Goal: Task Accomplishment & Management: Complete application form

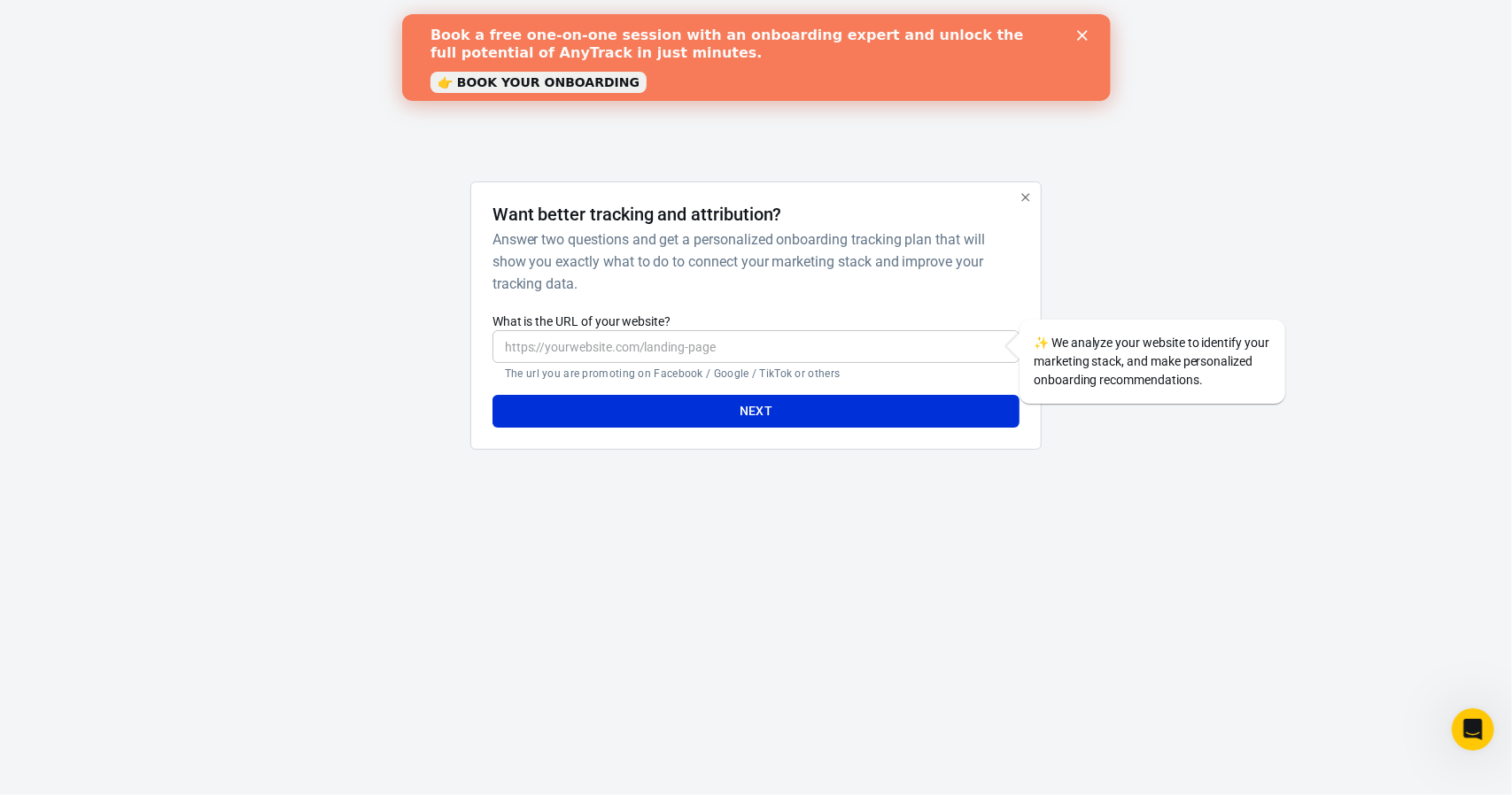
click at [1080, 35] on polygon "Close" at bounding box center [1081, 35] width 11 height 11
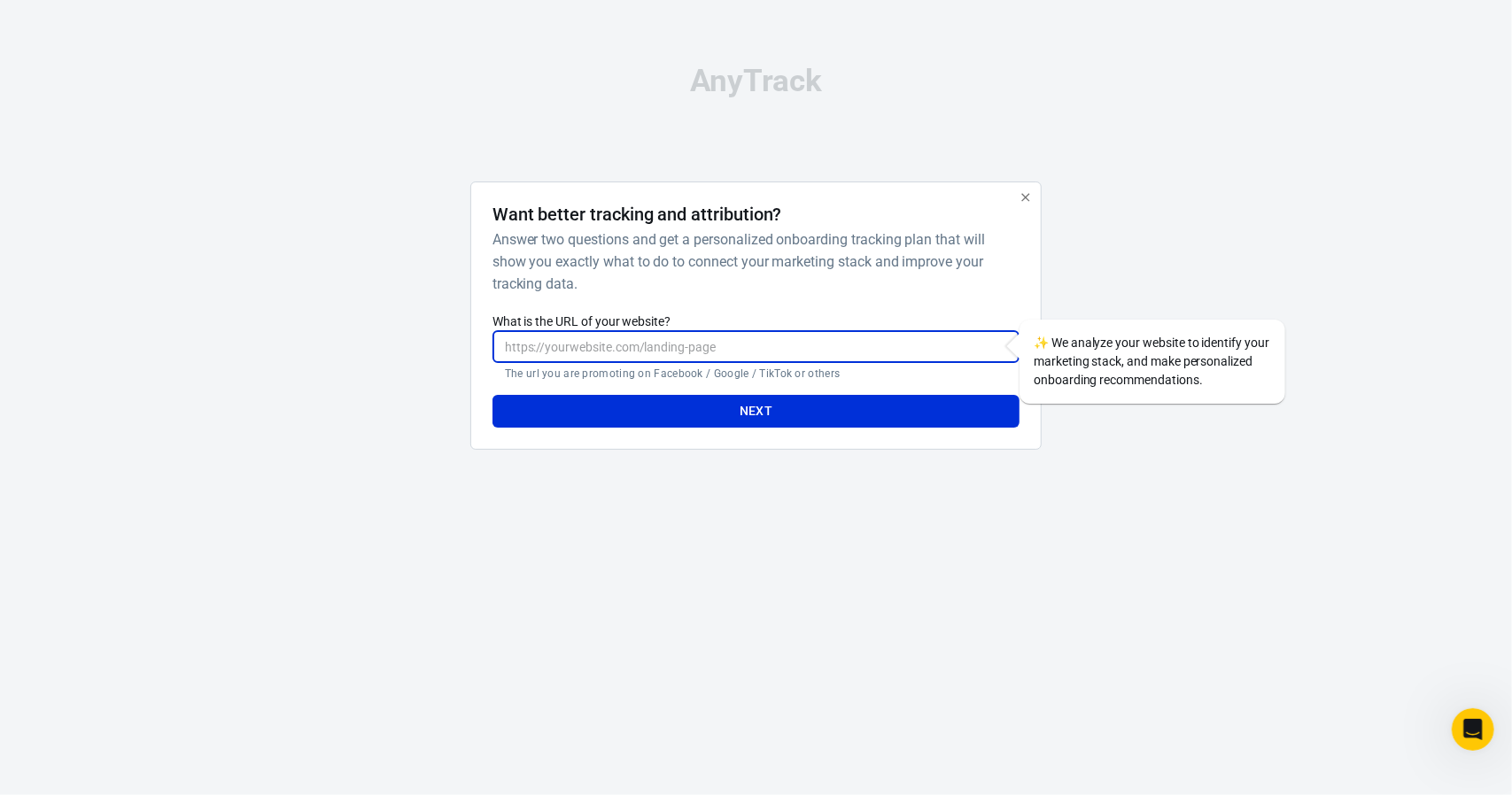
click at [784, 350] on input "What is the URL of your website?" at bounding box center [756, 347] width 527 height 33
click at [372, 386] on div at bounding box center [385, 323] width 143 height 283
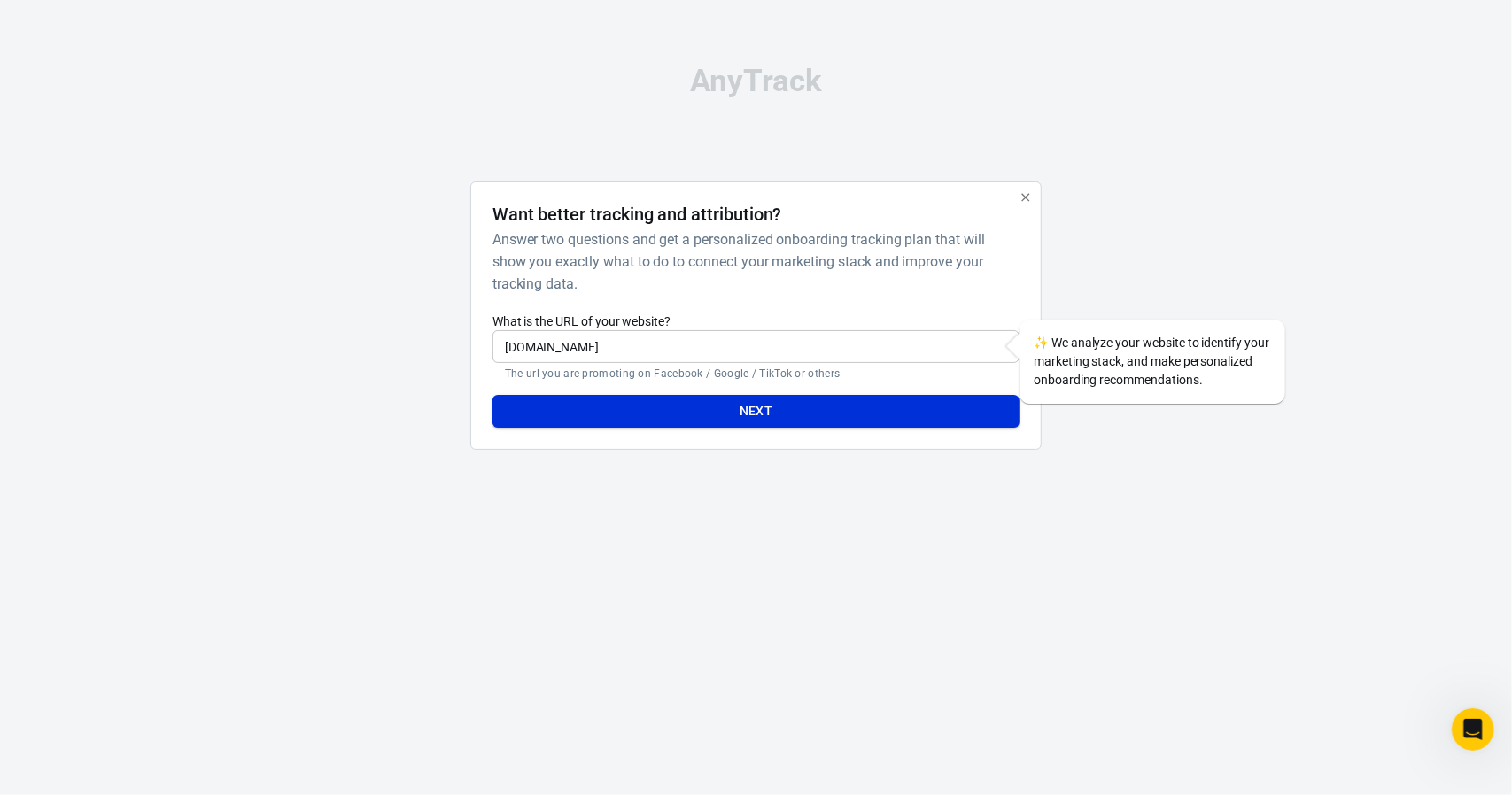
click at [730, 414] on button "Next" at bounding box center [756, 411] width 527 height 33
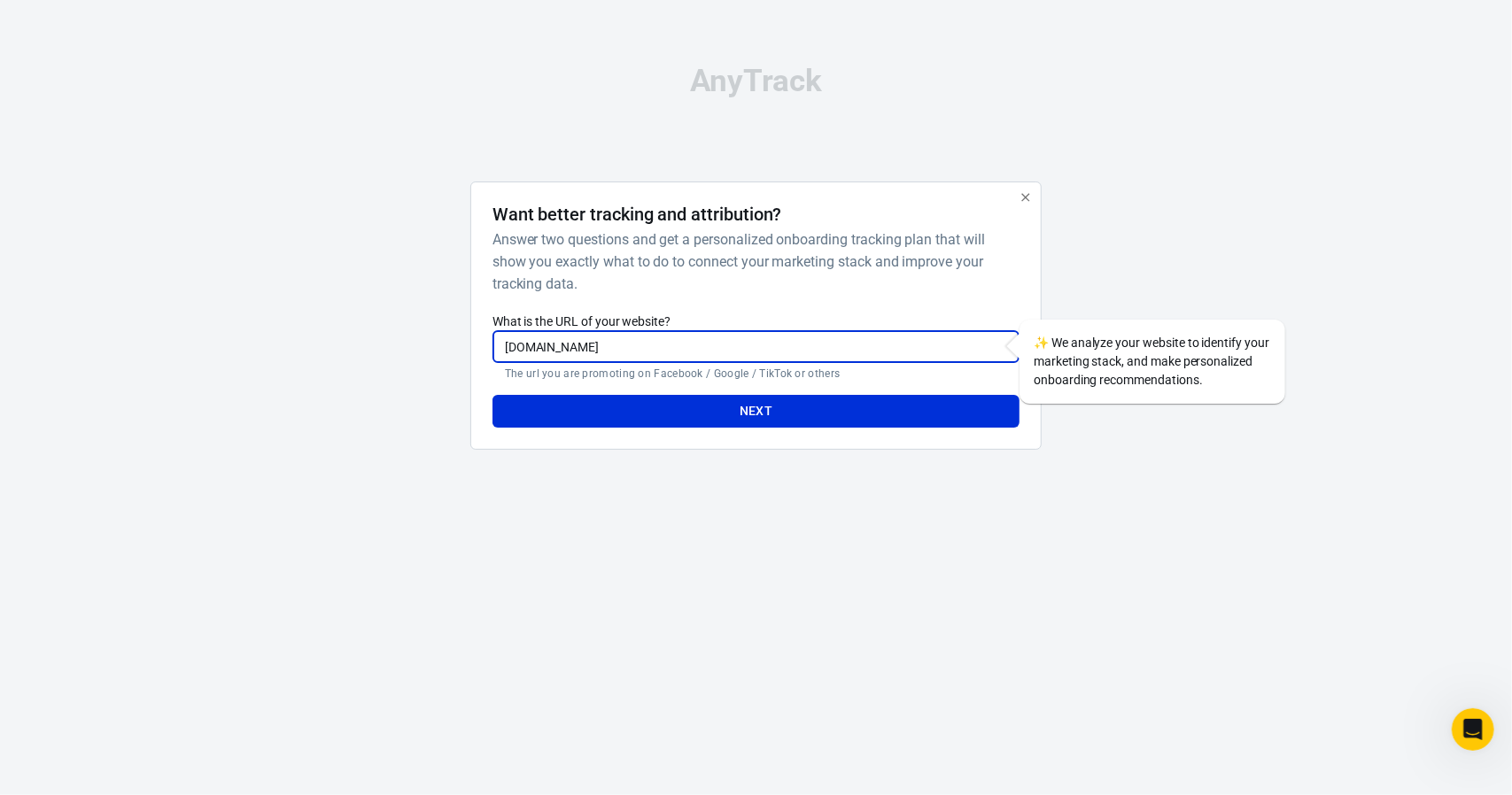
drag, startPoint x: 613, startPoint y: 355, endPoint x: 417, endPoint y: 349, distance: 196.1
click at [417, 349] on div "Want better tracking and attribution? Answer two questions and get a personaliz…" at bounding box center [756, 323] width 885 height 283
paste input "[URL][DOMAIN_NAME]"
type input "[URL][DOMAIN_NAME]"
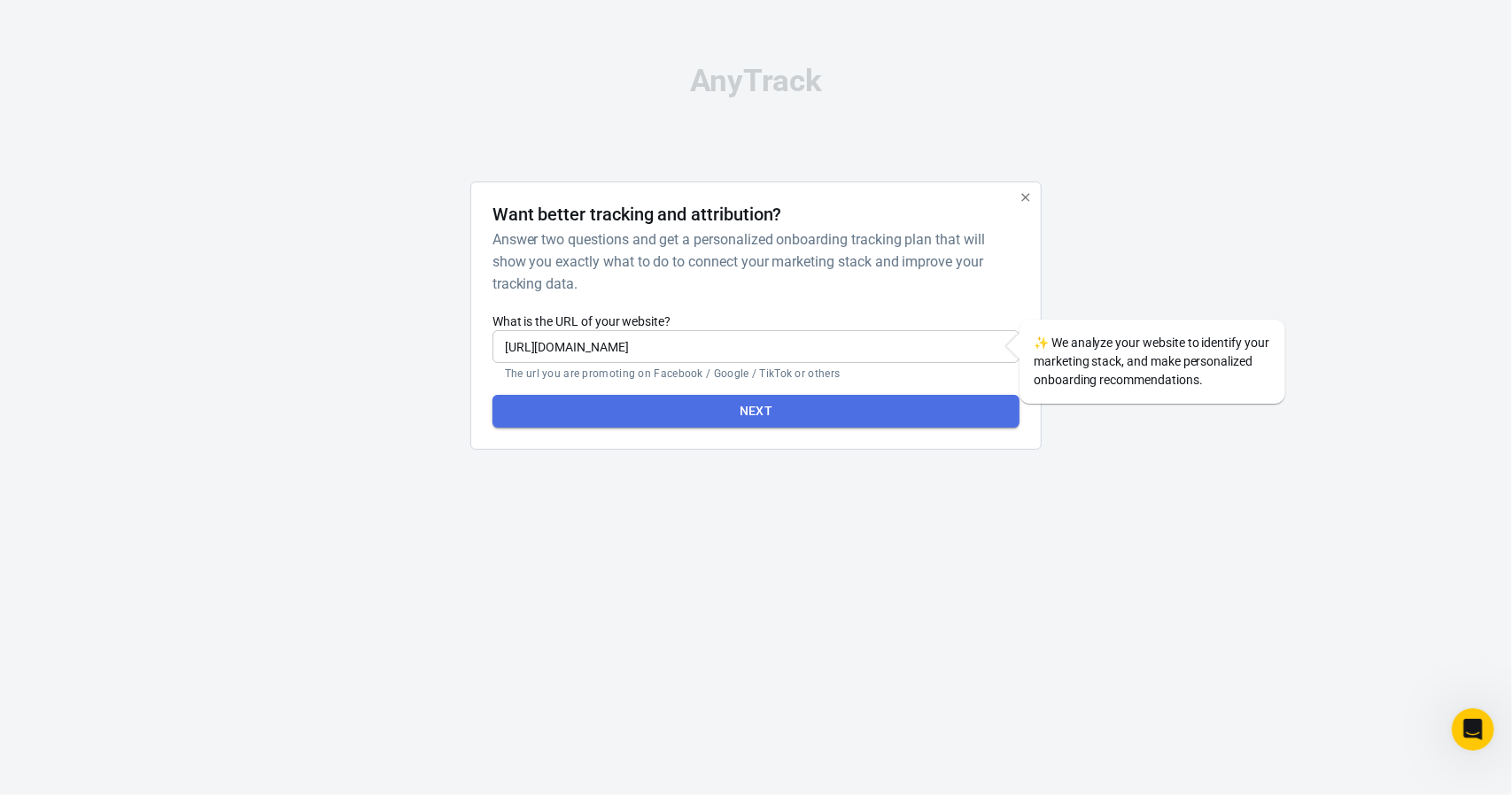
click at [707, 407] on button "Next" at bounding box center [756, 411] width 527 height 33
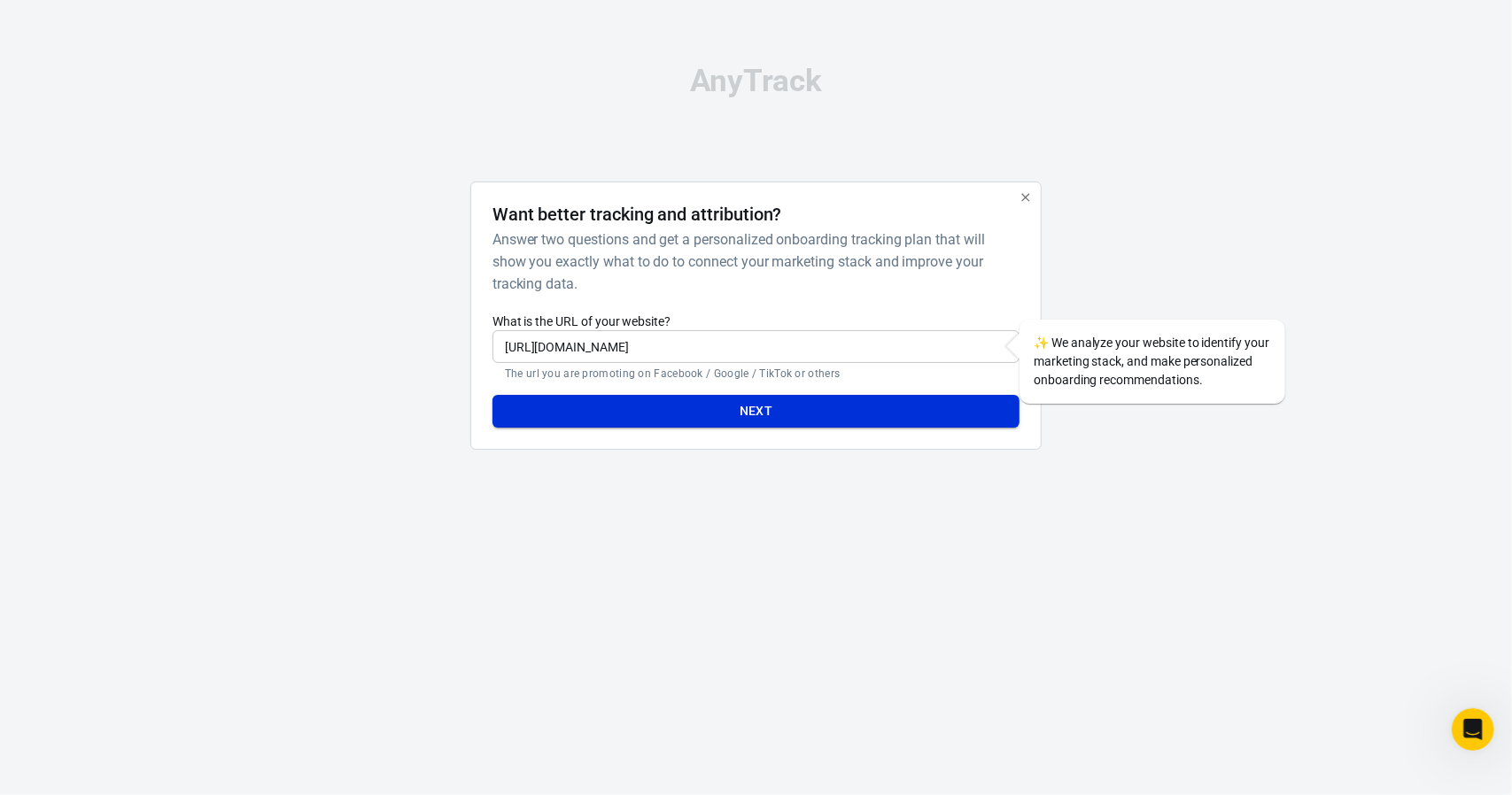
click at [738, 409] on button "Next" at bounding box center [756, 411] width 527 height 33
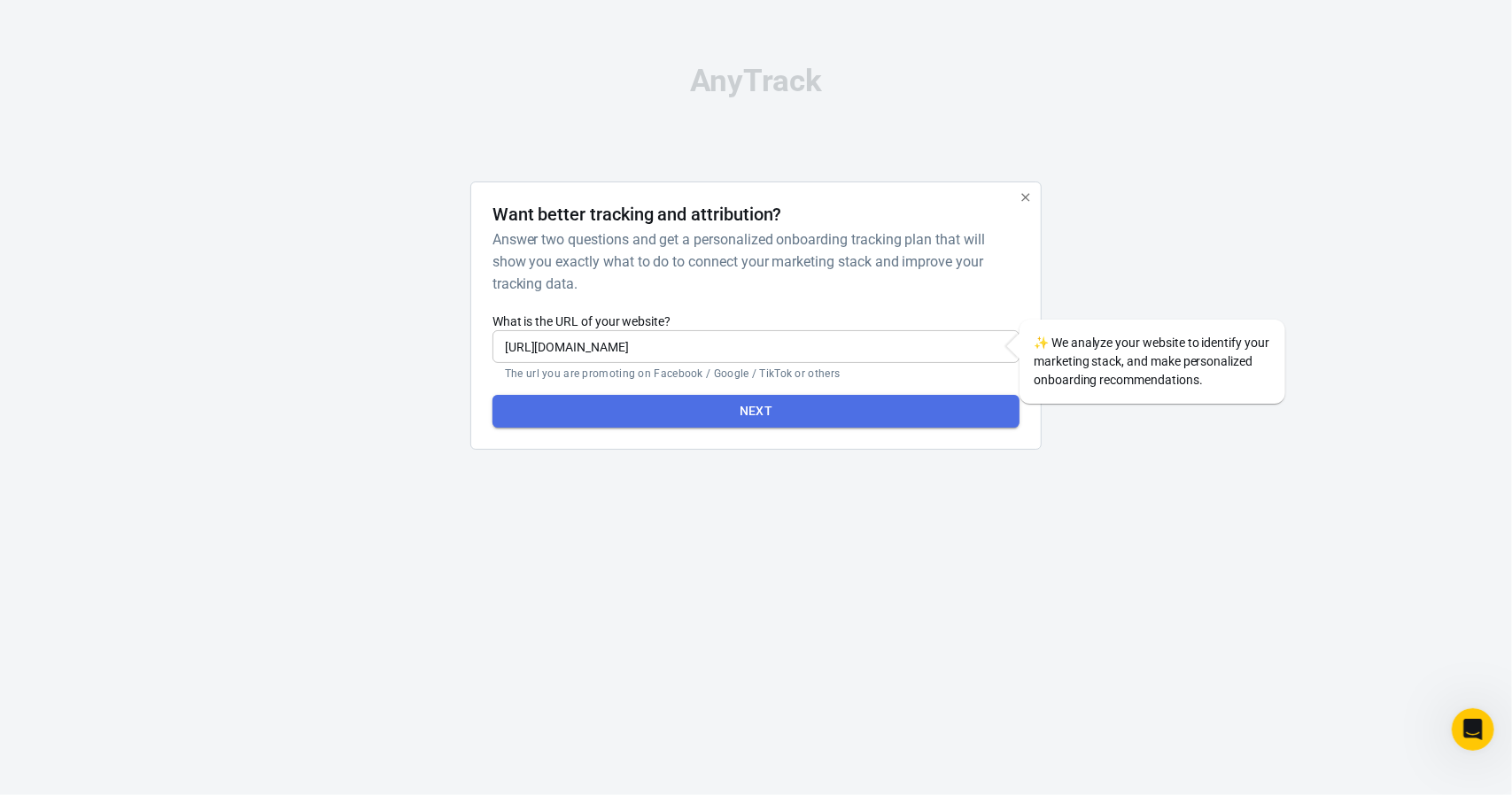
click at [797, 419] on button "Next" at bounding box center [756, 411] width 527 height 33
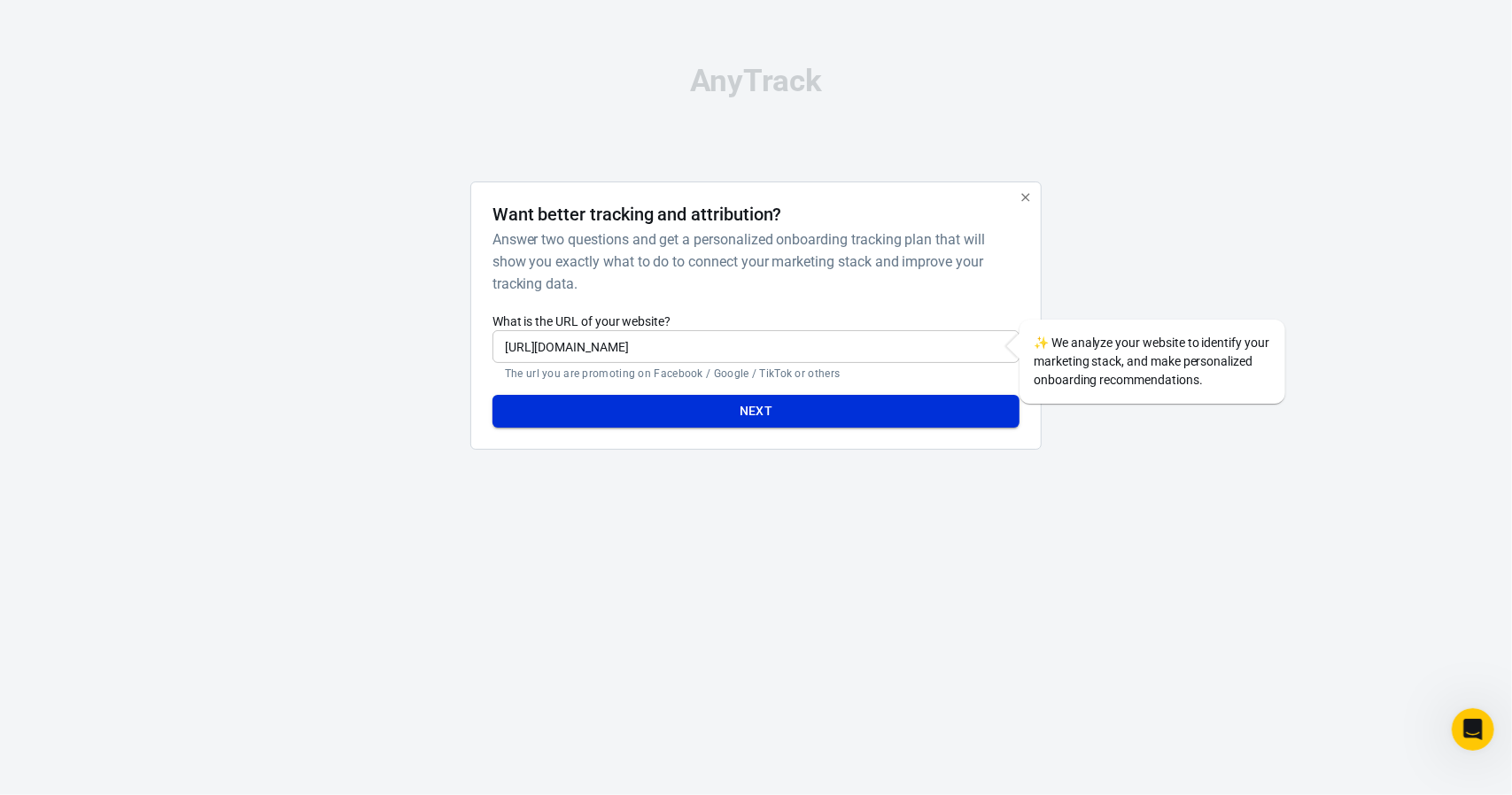
click at [797, 419] on button "Next" at bounding box center [756, 411] width 527 height 33
click at [833, 409] on button "Next" at bounding box center [756, 411] width 527 height 33
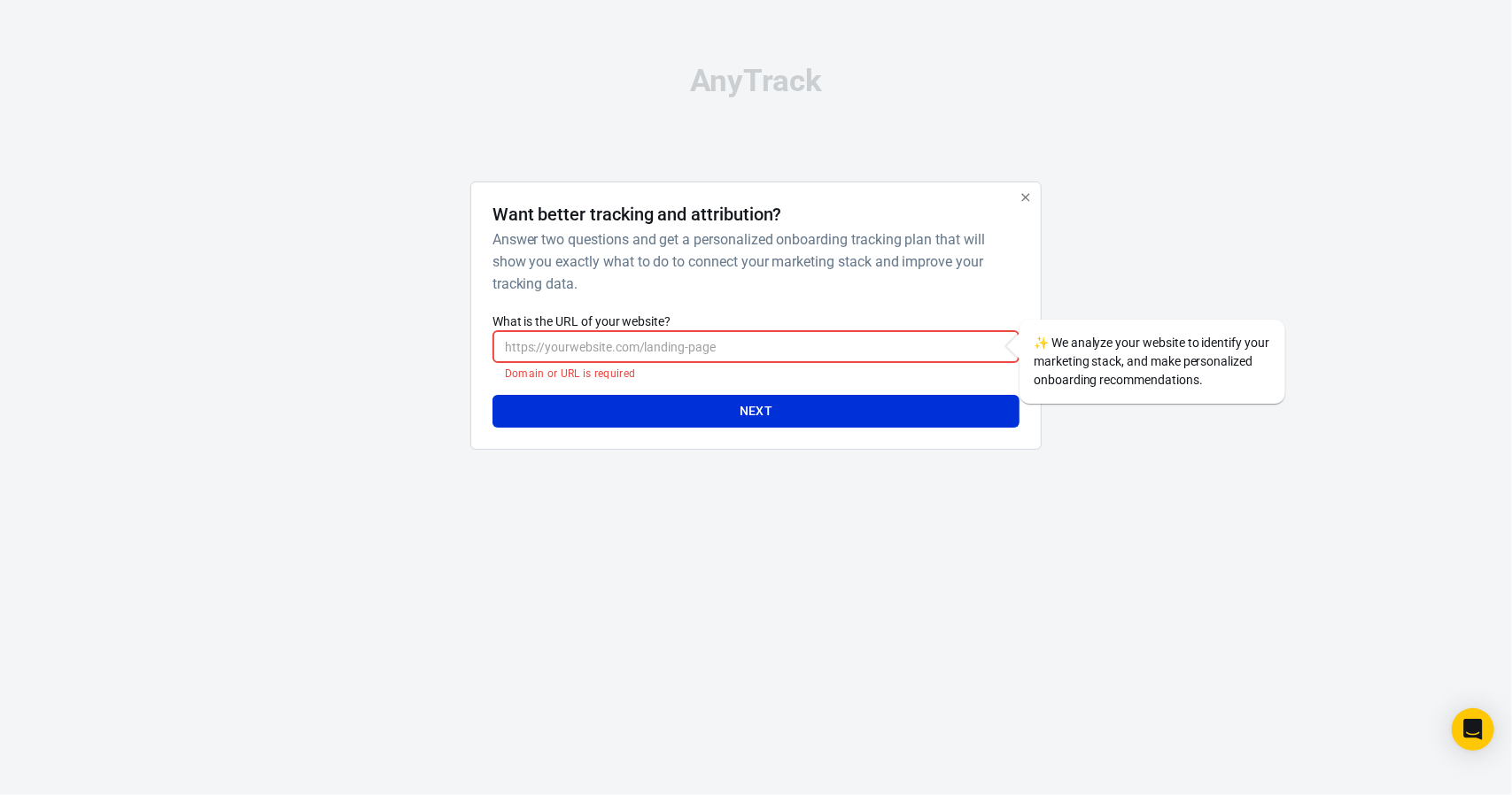
click at [747, 345] on input "What is the URL of your website?" at bounding box center [756, 347] width 527 height 33
paste input "[URL][DOMAIN_NAME]"
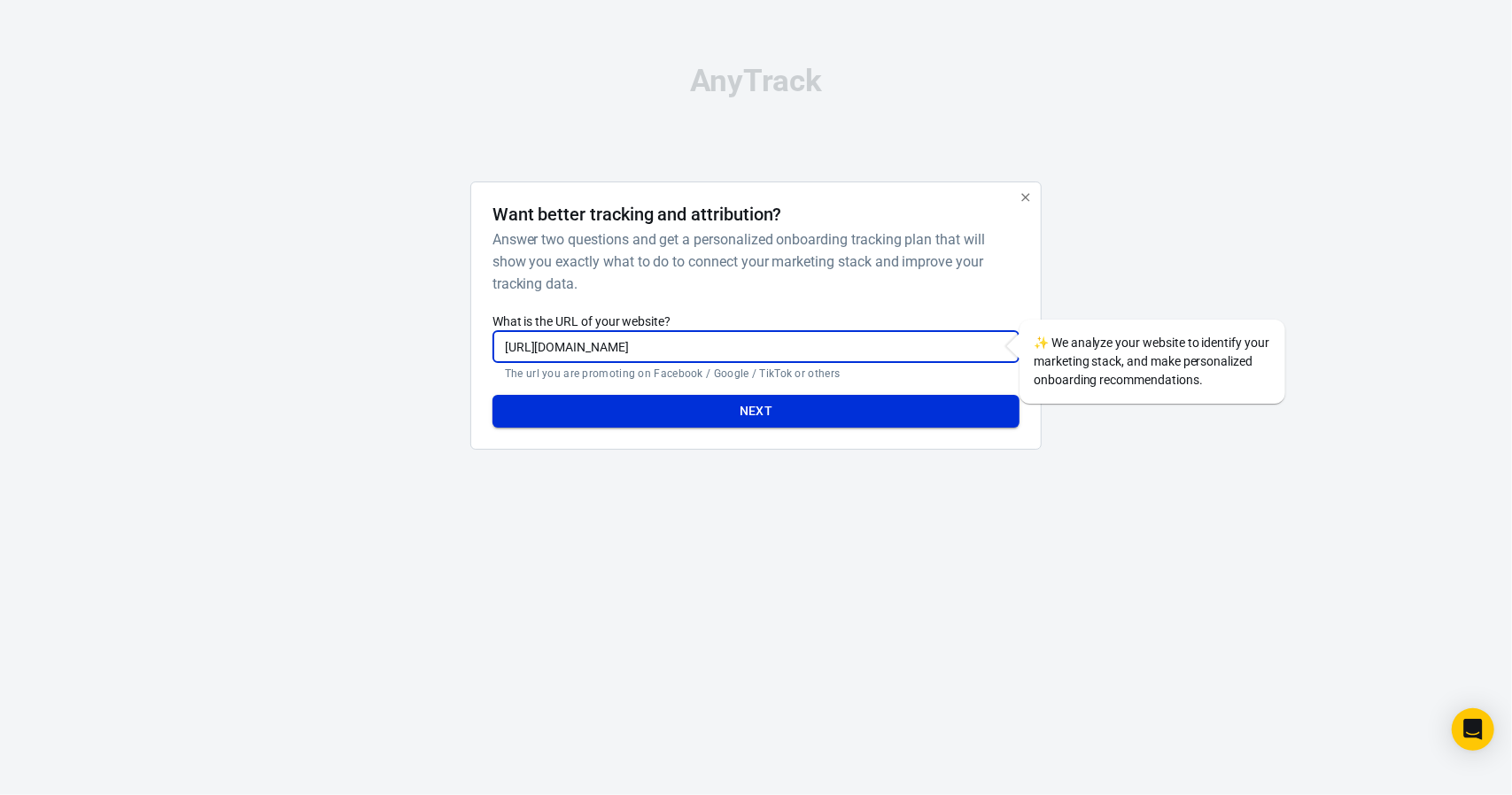
type input "[URL][DOMAIN_NAME]"
click at [735, 412] on button "Next" at bounding box center [756, 411] width 527 height 33
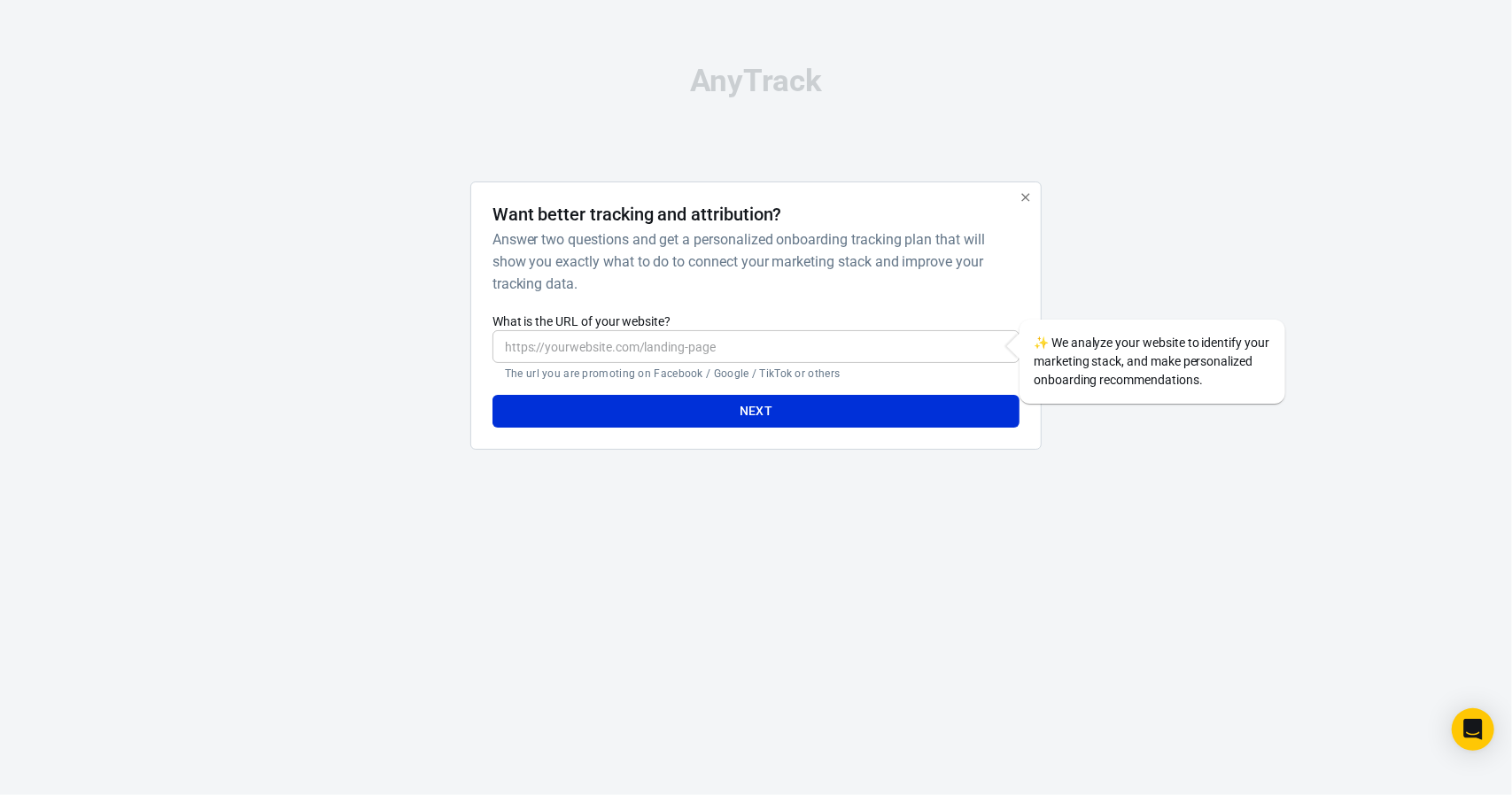
click at [769, 342] on input "What is the URL of your website?" at bounding box center [756, 347] width 527 height 33
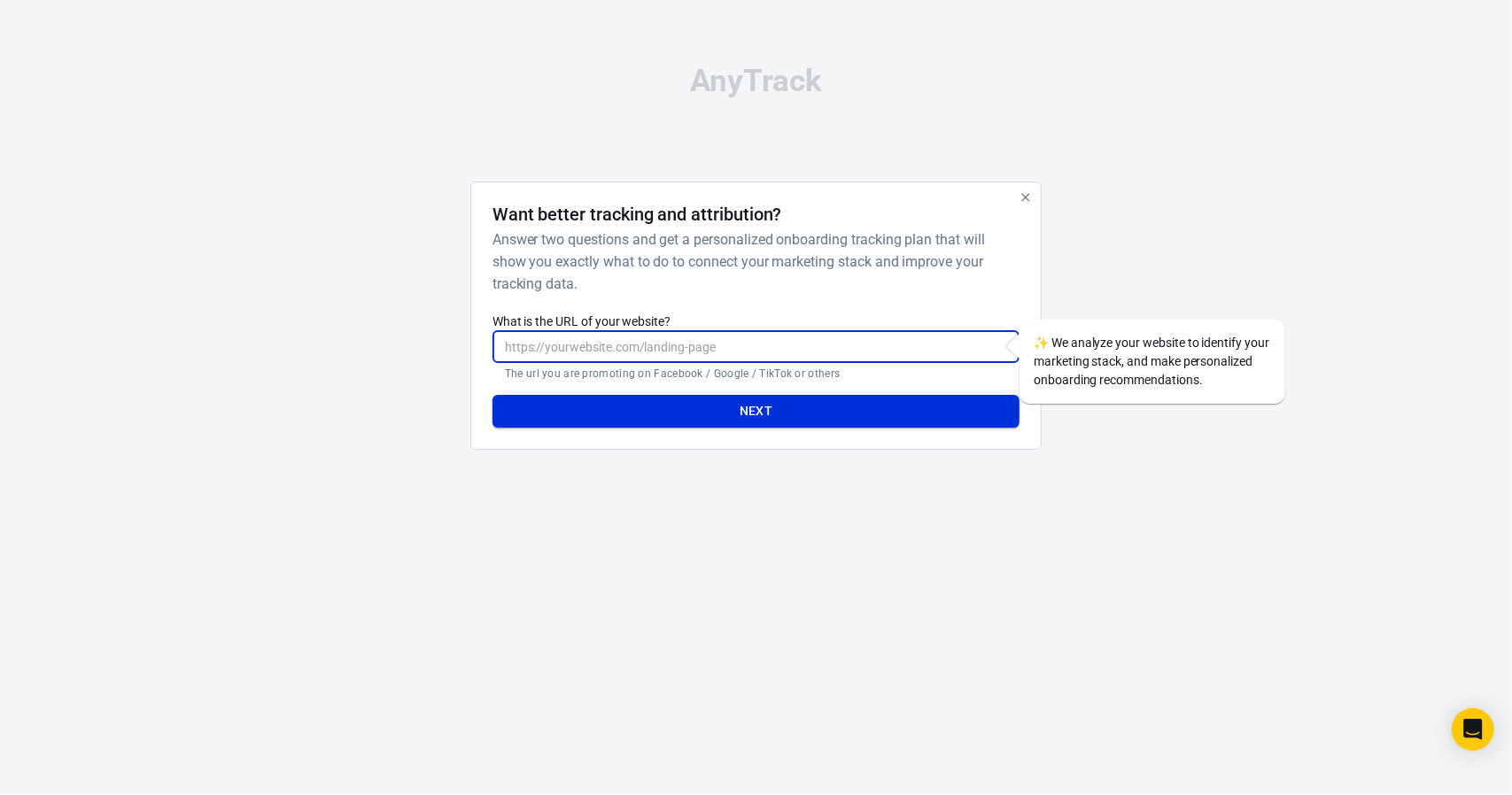
type input "[URL][DOMAIN_NAME]"
click at [700, 415] on button "Next" at bounding box center [756, 411] width 527 height 33
